Goal: Task Accomplishment & Management: Use online tool/utility

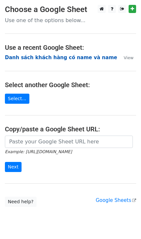
click at [26, 55] on strong "Danh sách khách hàng có name và name" at bounding box center [61, 58] width 112 height 6
click at [24, 56] on strong "Danh sách khách hàng có name và name" at bounding box center [61, 58] width 112 height 6
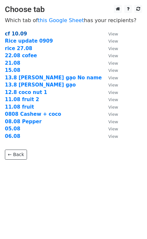
click at [16, 33] on strong "cf 10.09" at bounding box center [16, 34] width 22 height 6
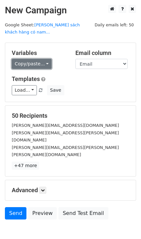
click at [30, 59] on link "Copy/paste..." at bounding box center [32, 64] width 40 height 10
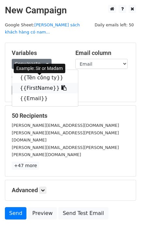
click at [30, 83] on link "{{FirstName}}" at bounding box center [45, 88] width 66 height 10
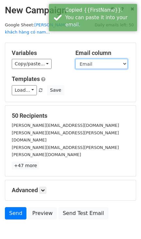
click at [92, 59] on select "Tên công ty FirstName Email" at bounding box center [101, 64] width 52 height 10
click at [75, 59] on select "Tên công ty FirstName Email" at bounding box center [101, 64] width 52 height 10
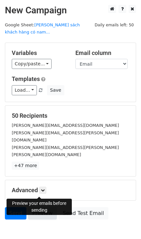
click at [37, 207] on link "Preview" at bounding box center [42, 213] width 29 height 12
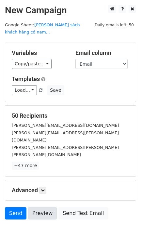
click at [37, 207] on link "Preview" at bounding box center [42, 213] width 29 height 12
